Goal: Check status: Check status

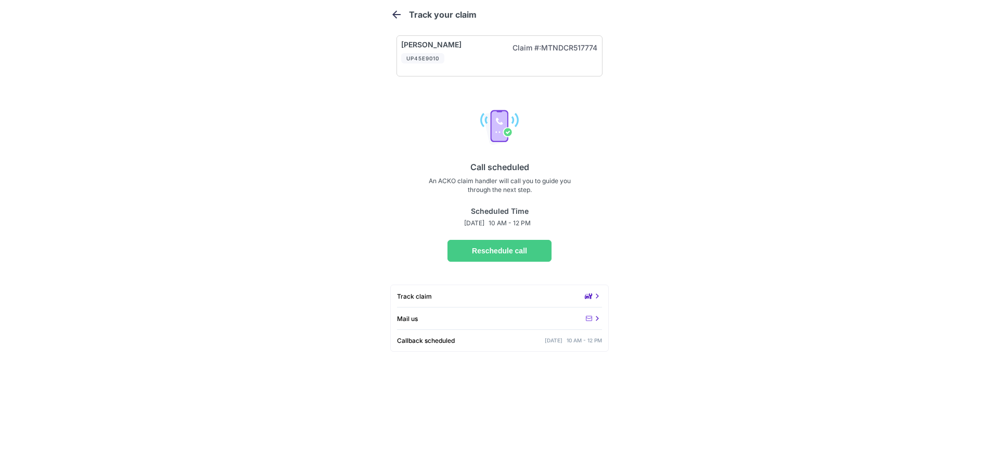
click at [590, 297] on icon at bounding box center [589, 296] width 8 height 6
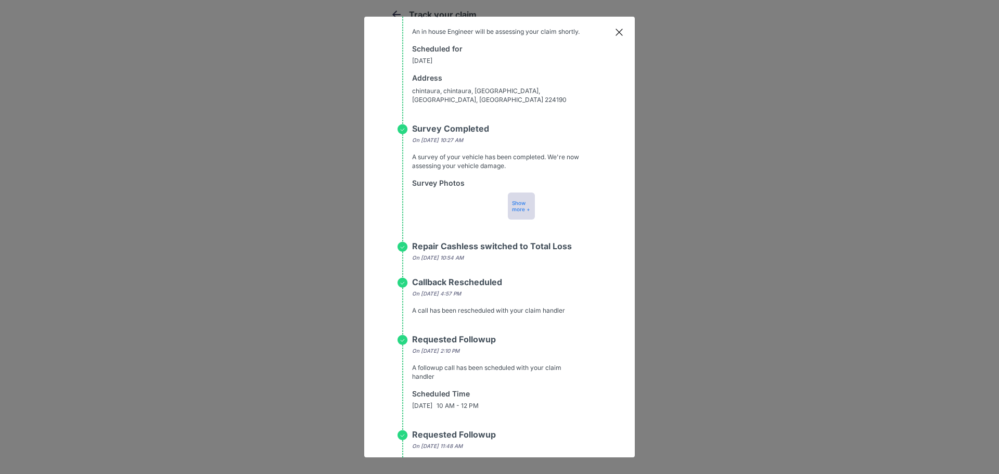
scroll to position [213, 0]
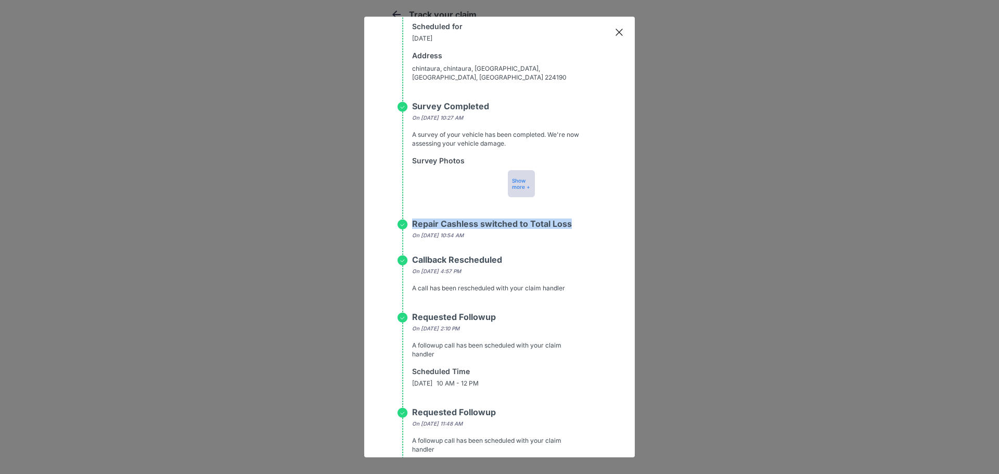
drag, startPoint x: 410, startPoint y: 224, endPoint x: 575, endPoint y: 226, distance: 164.9
click at [575, 226] on div "Repair Cashless switched to Total Loss [DATE][DATE] 10:54 AM" at bounding box center [499, 237] width 204 height 36
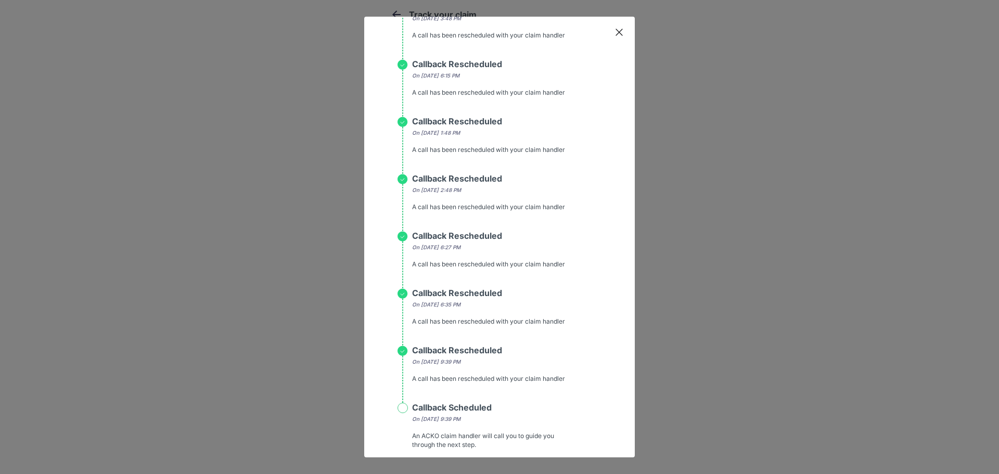
scroll to position [2762, 0]
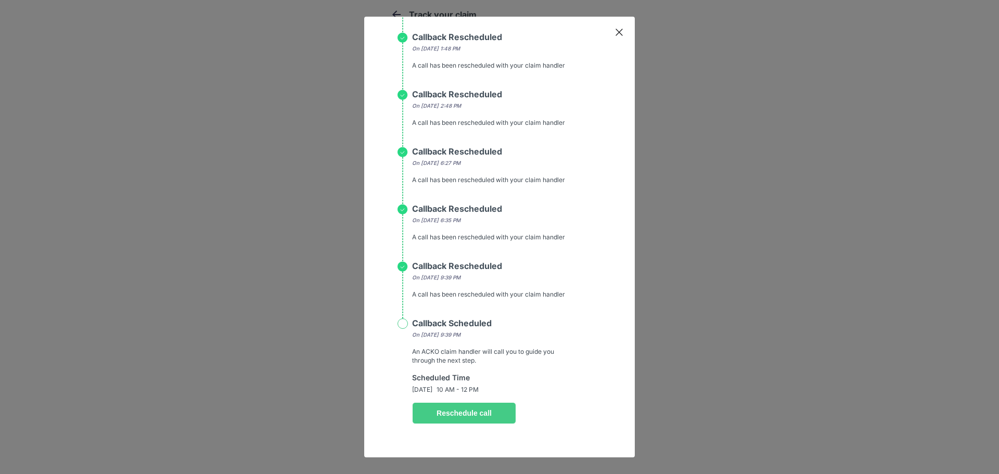
click at [455, 410] on p "Reschedule call" at bounding box center [464, 413] width 86 height 8
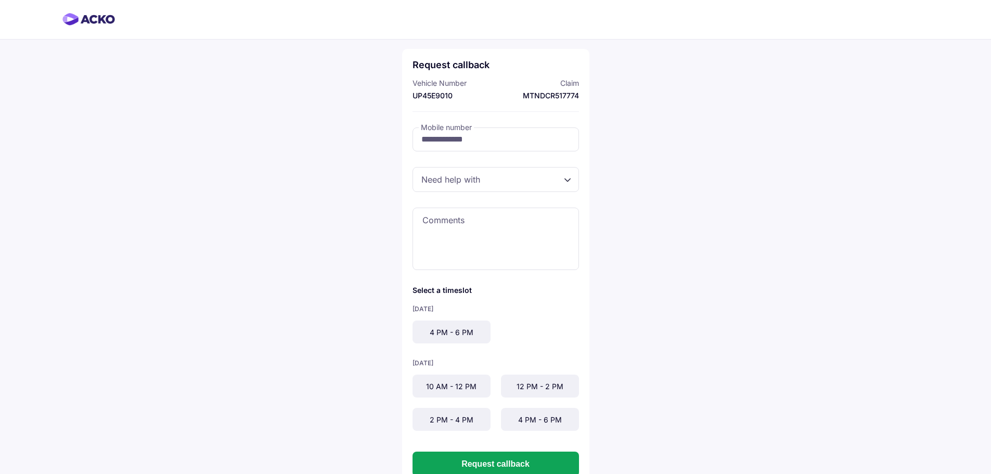
click at [512, 180] on div at bounding box center [496, 179] width 166 height 25
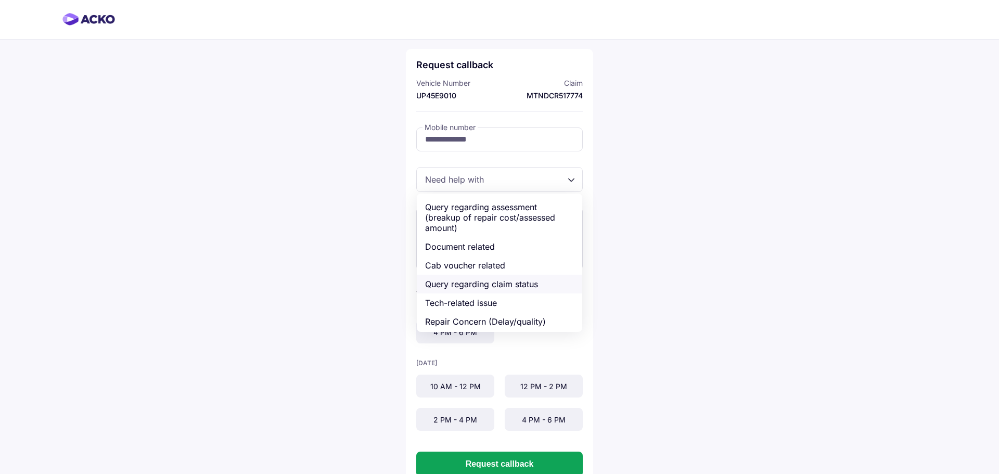
click at [483, 289] on div "Query regarding claim status" at bounding box center [499, 284] width 165 height 19
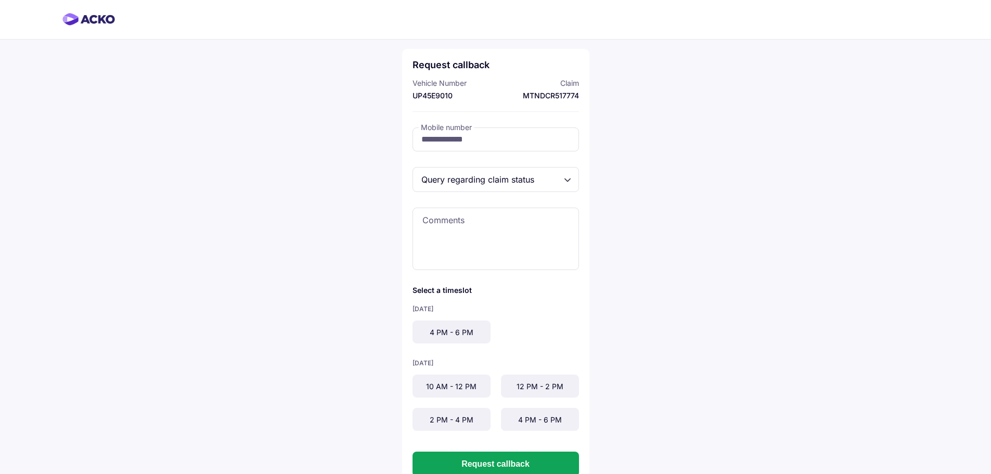
click at [434, 332] on div "4 PM - 6 PM" at bounding box center [452, 331] width 78 height 23
click at [511, 462] on button "Request callback" at bounding box center [496, 464] width 166 height 25
